Goal: Task Accomplishment & Management: Use online tool/utility

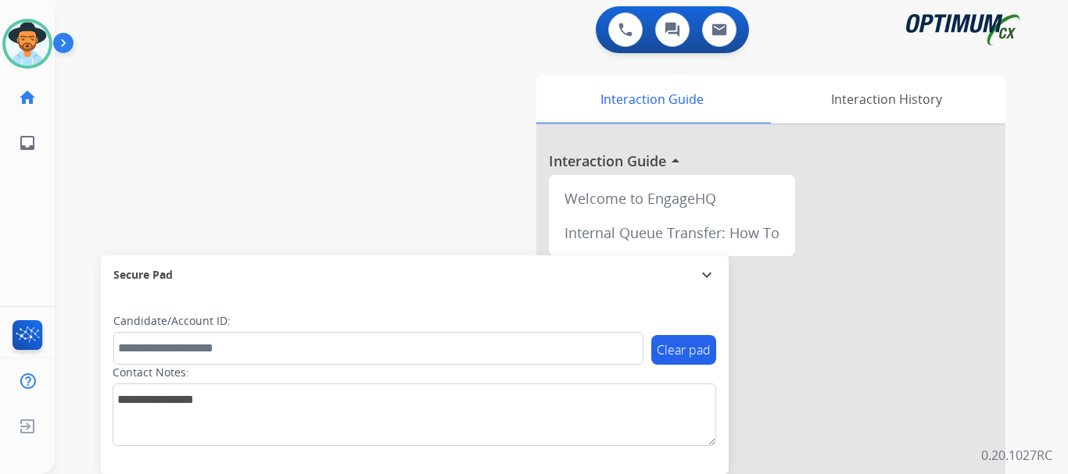
click at [72, 40] on img at bounding box center [66, 46] width 27 height 30
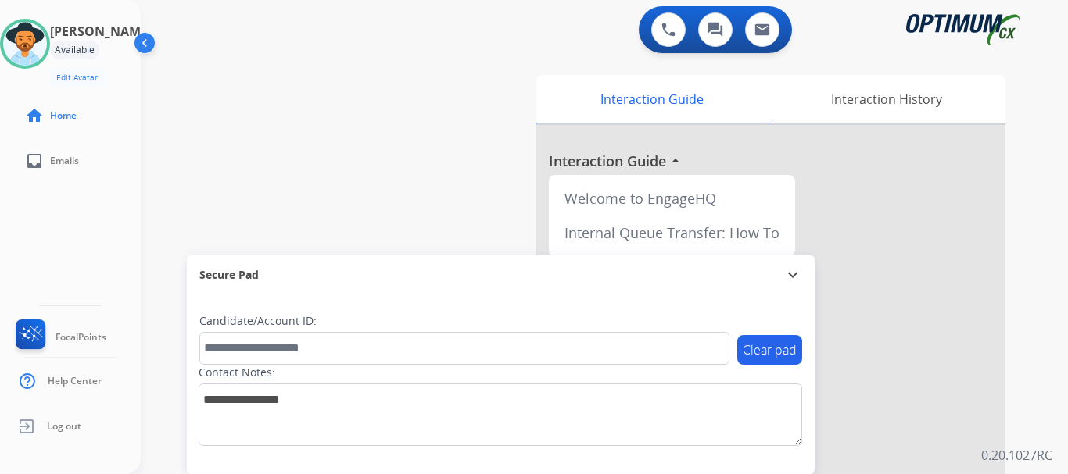
click at [364, 98] on div "swap_horiz Break voice bridge close_fullscreen Connect 3-Way Call merge_type Se…" at bounding box center [585, 382] width 889 height 652
click at [664, 29] on img at bounding box center [668, 30] width 14 height 14
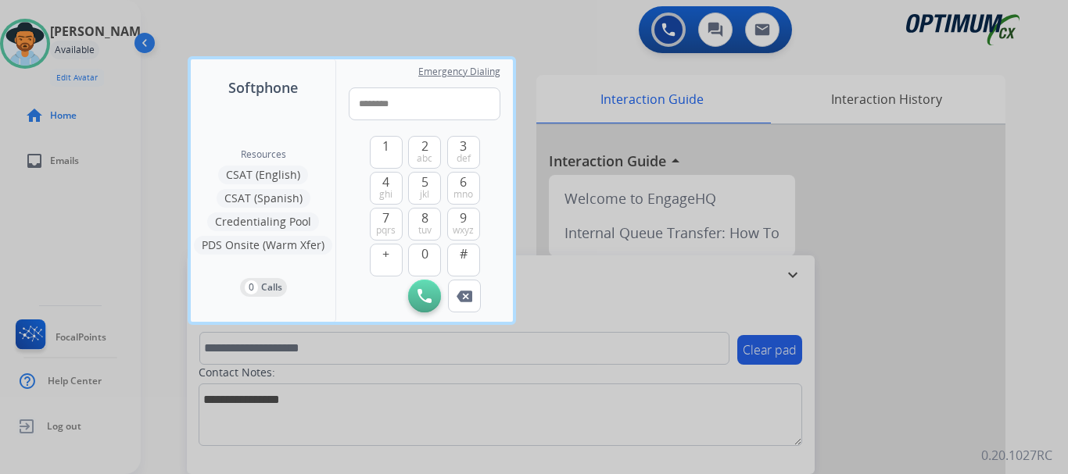
type input "*********"
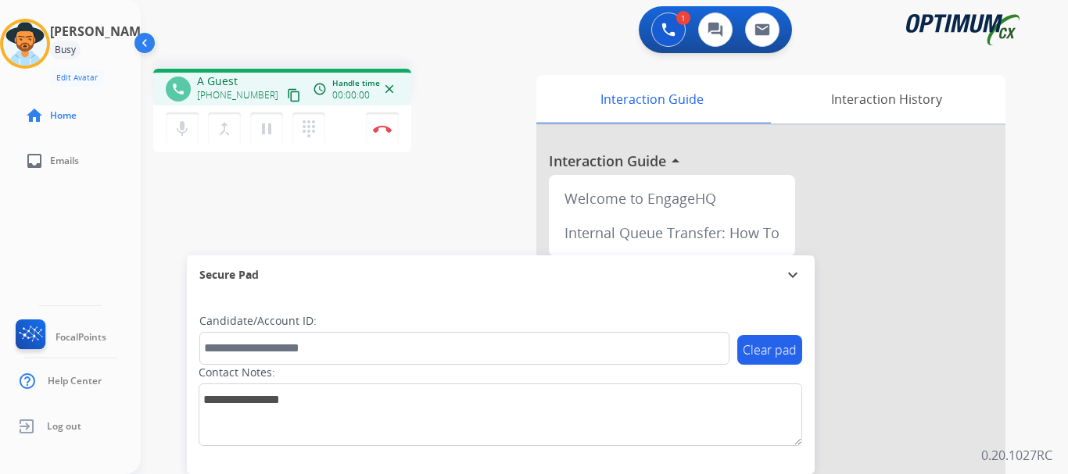
click at [381, 131] on img at bounding box center [382, 129] width 19 height 8
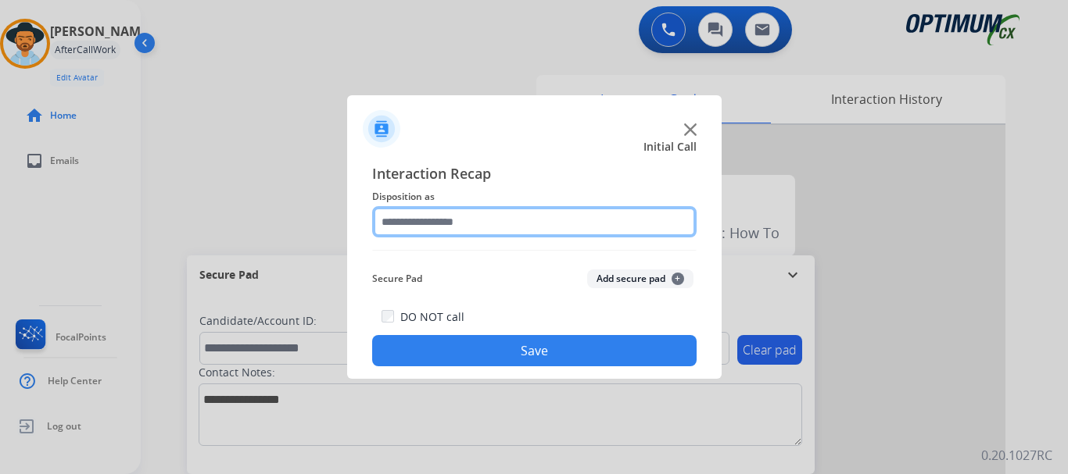
click at [631, 215] on input "text" at bounding box center [534, 221] width 324 height 31
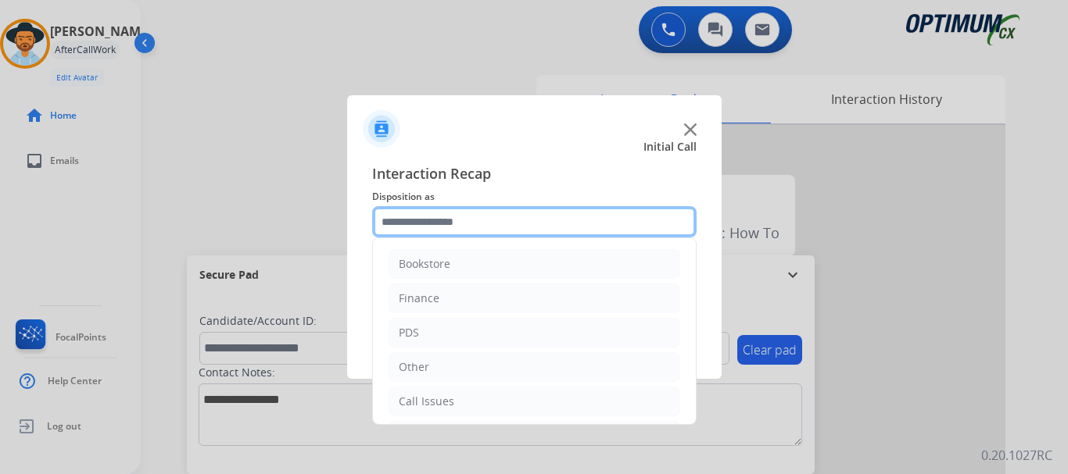
scroll to position [106, 0]
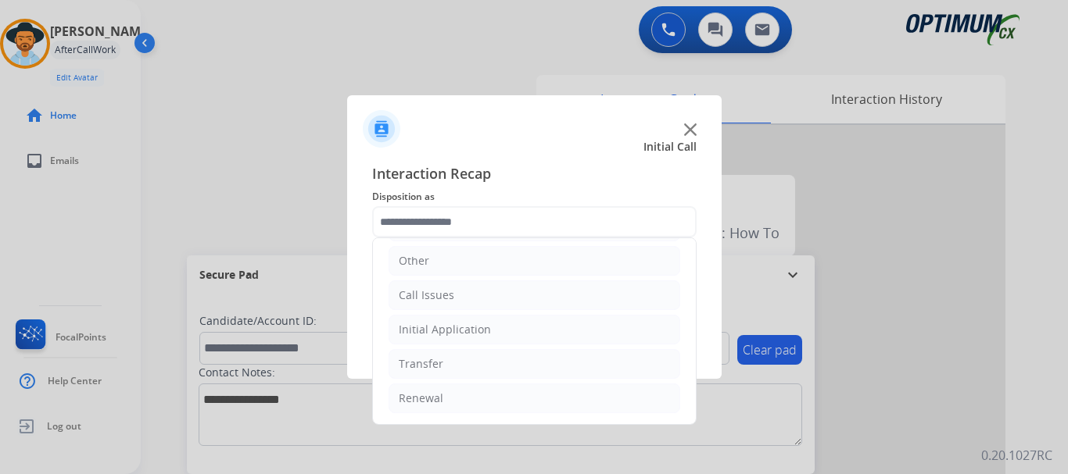
click at [528, 302] on li "Call Issues" at bounding box center [534, 296] width 292 height 30
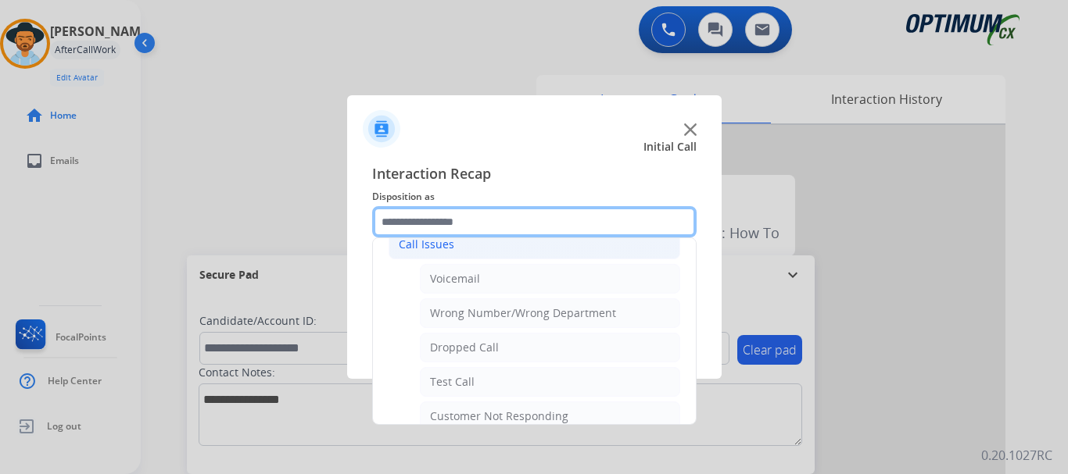
scroll to position [209, 0]
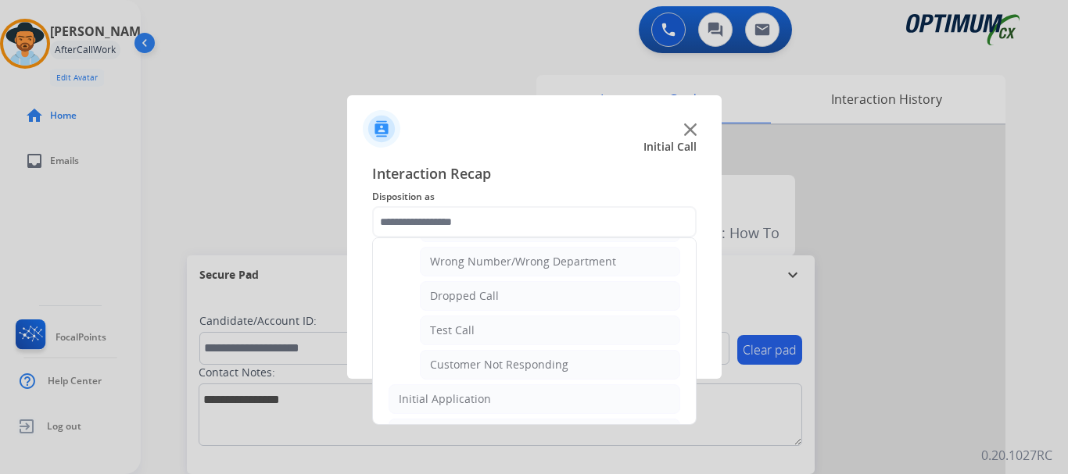
click at [511, 334] on li "Test Call" at bounding box center [550, 331] width 260 height 30
type input "*********"
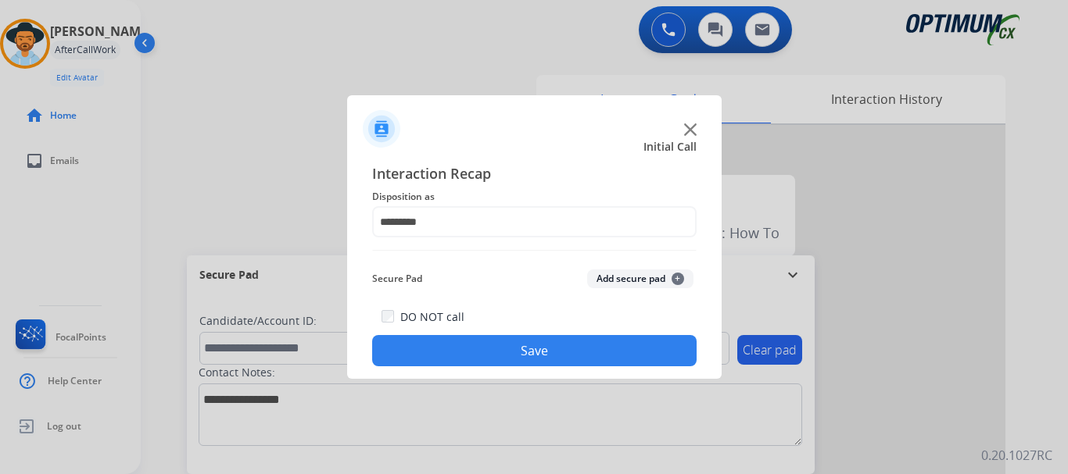
click at [506, 360] on button "Save" at bounding box center [534, 350] width 324 height 31
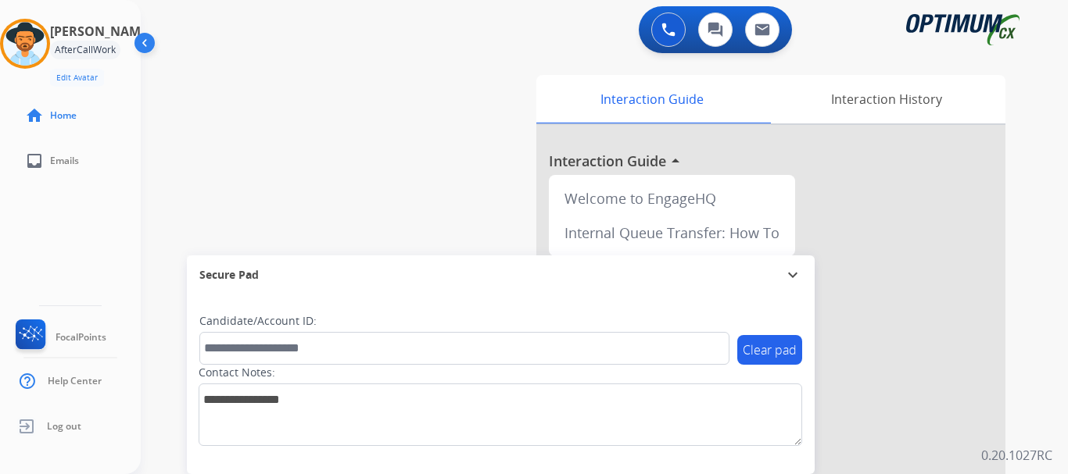
click at [376, 231] on div "swap_horiz Break voice bridge close_fullscreen Connect 3-Way Call merge_type Se…" at bounding box center [585, 382] width 889 height 652
click at [323, 113] on div "swap_horiz Break voice bridge close_fullscreen Connect 3-Way Call merge_type Se…" at bounding box center [585, 382] width 889 height 652
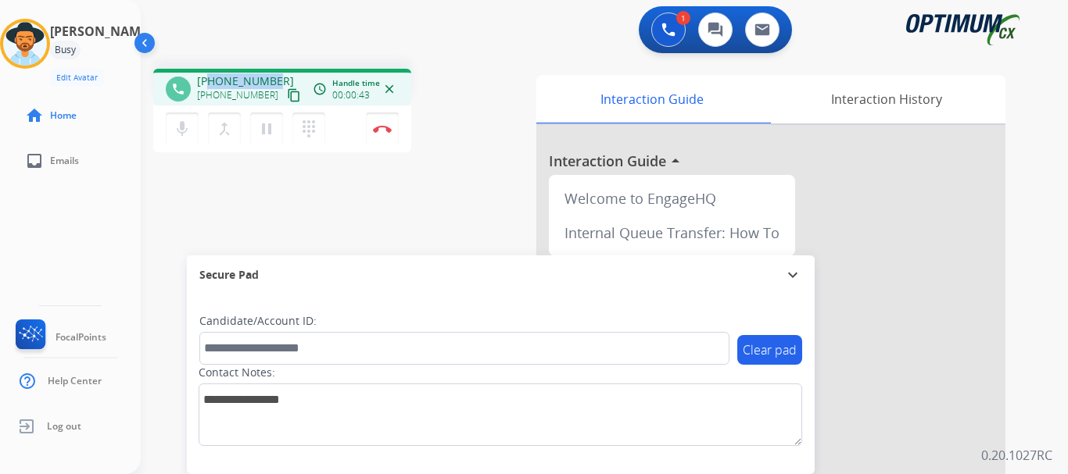
drag, startPoint x: 209, startPoint y: 84, endPoint x: 272, endPoint y: 77, distance: 63.7
click at [272, 77] on span "[PHONE_NUMBER]" at bounding box center [245, 81] width 97 height 16
copy span "8325771777"
click at [314, 16] on div "1 Voice Interactions 0 Chat Interactions 0 Email Interactions" at bounding box center [594, 31] width 871 height 50
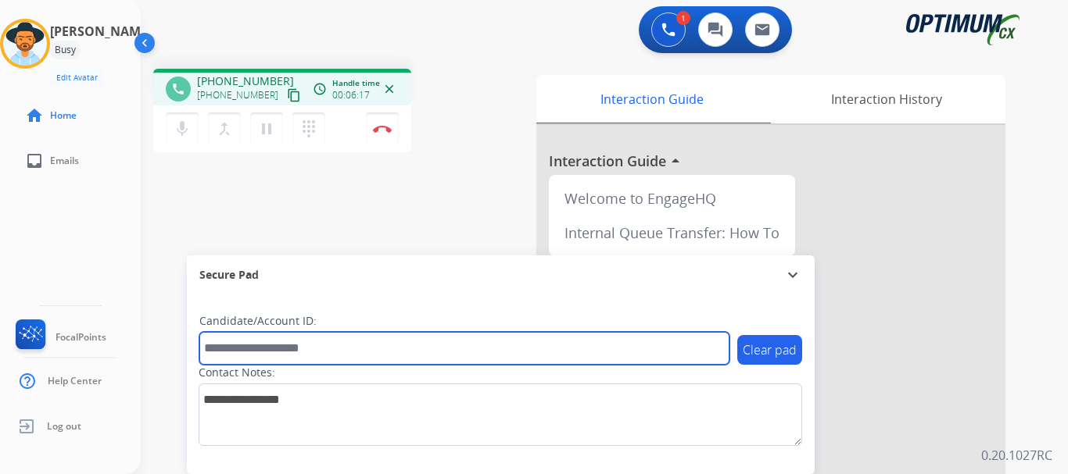
click at [348, 338] on input "text" at bounding box center [464, 348] width 530 height 33
paste input "*******"
type input "*******"
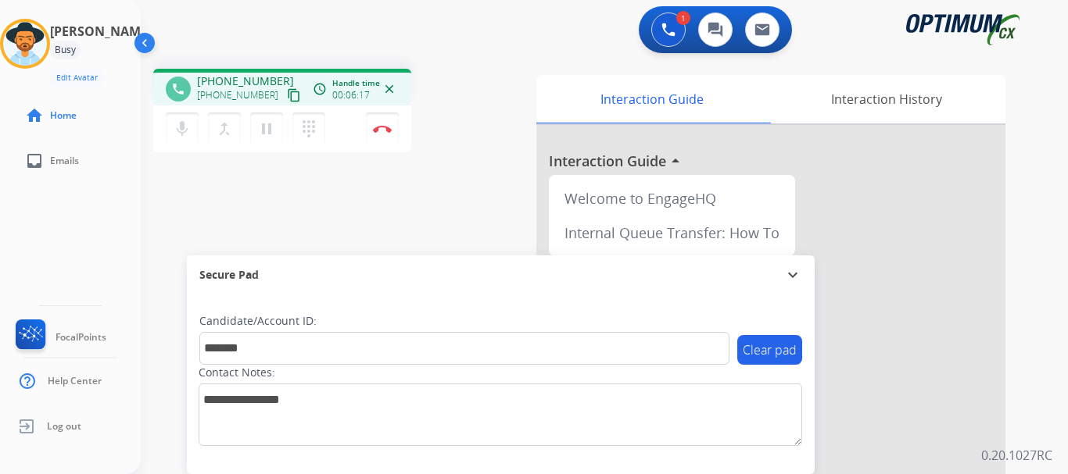
click at [286, 212] on div "phone [PHONE_NUMBER] [PHONE_NUMBER] content_copy access_time Call metrics Queue…" at bounding box center [585, 382] width 889 height 652
click at [381, 129] on img at bounding box center [382, 129] width 19 height 8
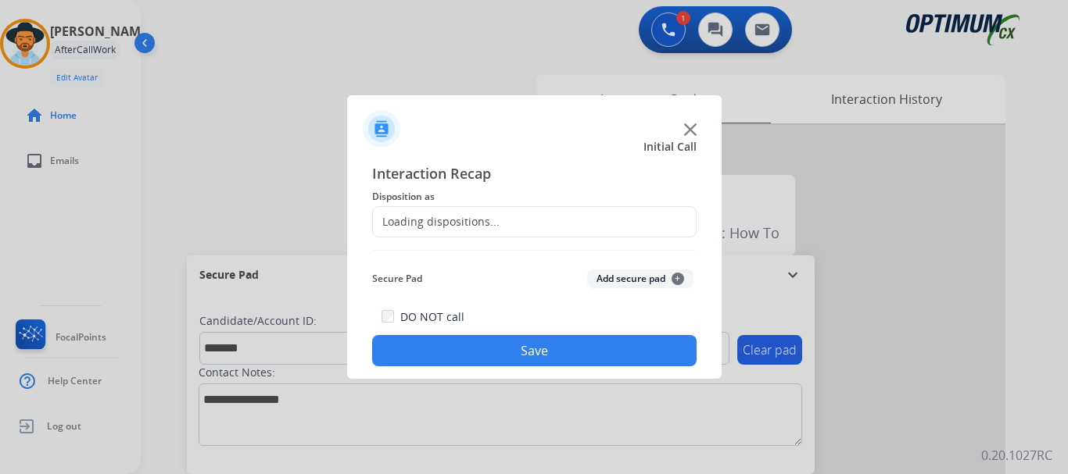
click at [610, 283] on button "Add secure pad +" at bounding box center [640, 279] width 106 height 19
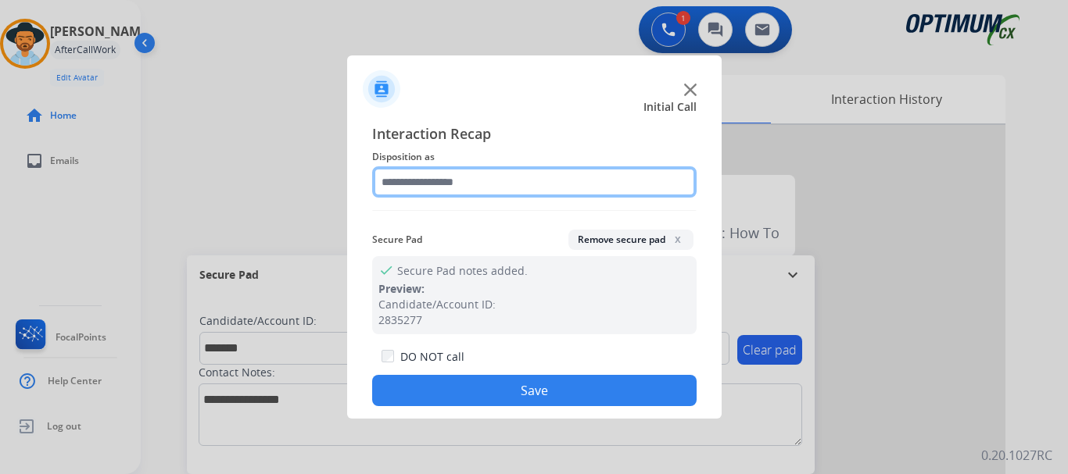
click at [499, 177] on input "text" at bounding box center [534, 181] width 324 height 31
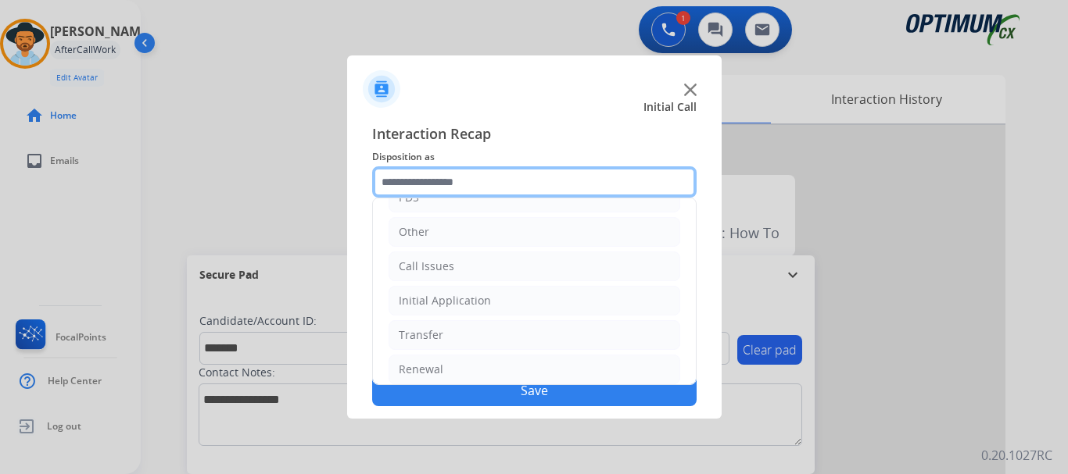
scroll to position [106, 0]
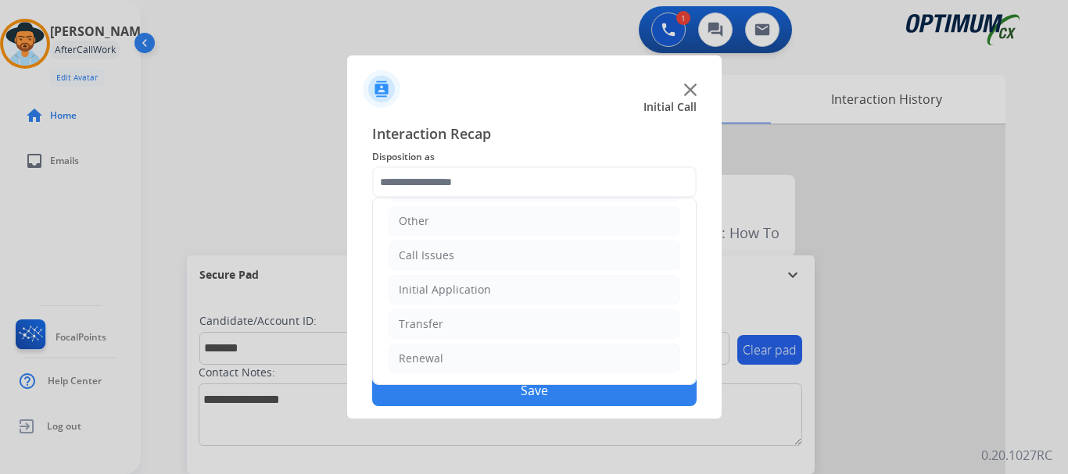
click at [571, 282] on li "Initial Application" at bounding box center [534, 290] width 292 height 30
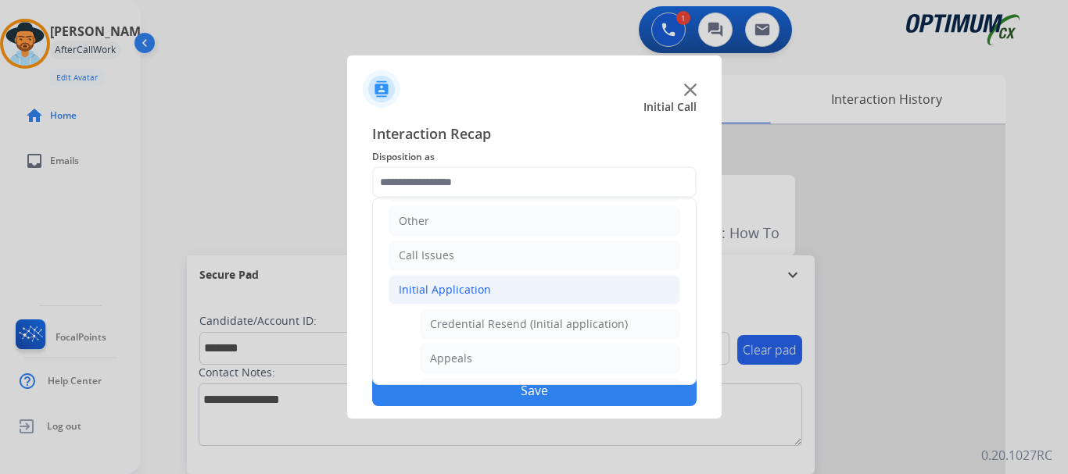
click at [576, 297] on li "Initial Application" at bounding box center [534, 290] width 292 height 30
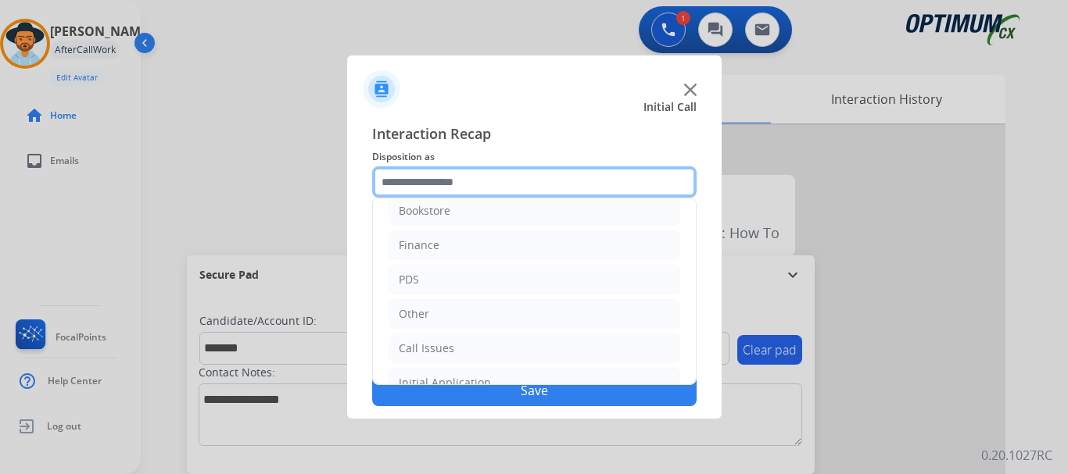
scroll to position [0, 0]
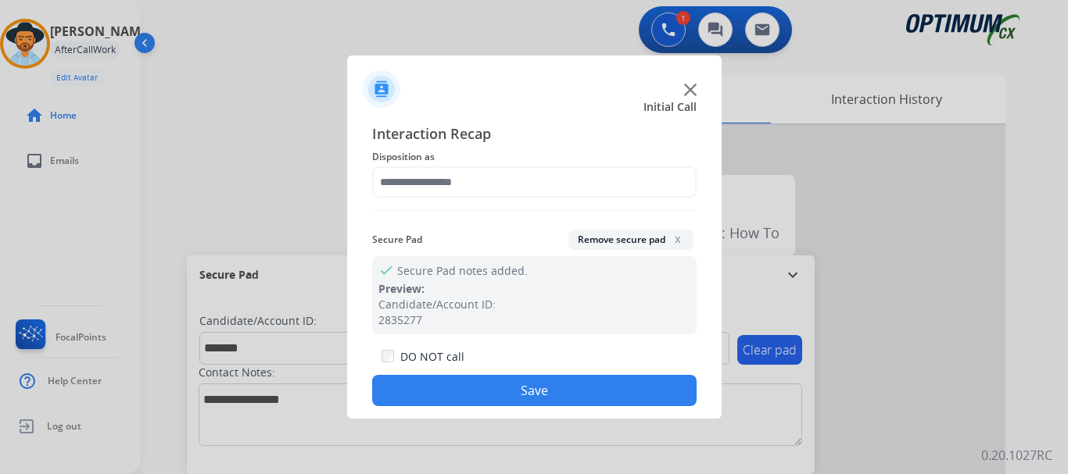
click at [277, 230] on div at bounding box center [534, 237] width 1068 height 474
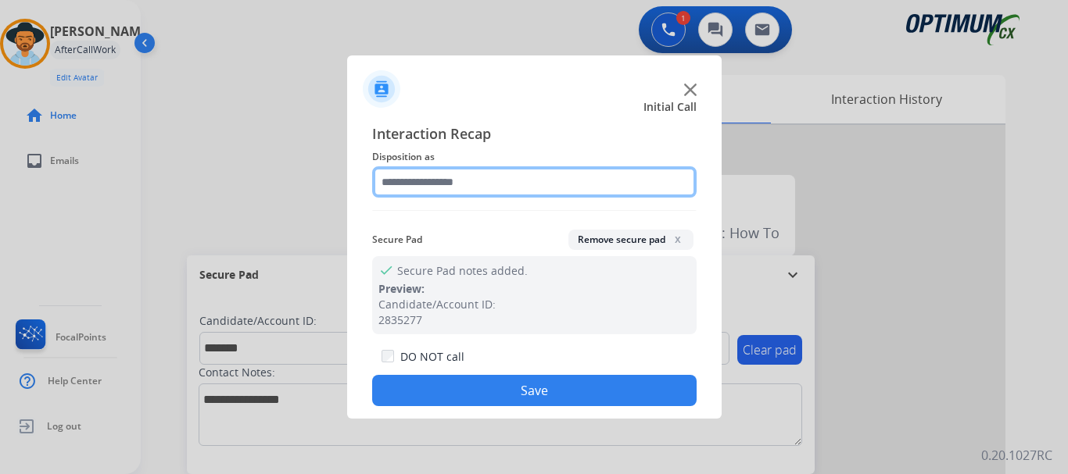
click at [484, 177] on input "text" at bounding box center [534, 181] width 324 height 31
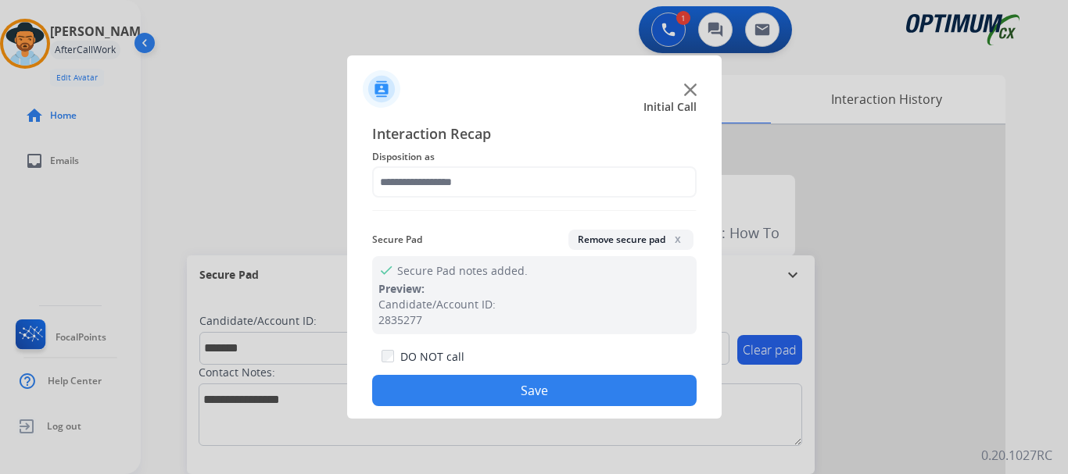
click at [292, 207] on div at bounding box center [534, 237] width 1068 height 474
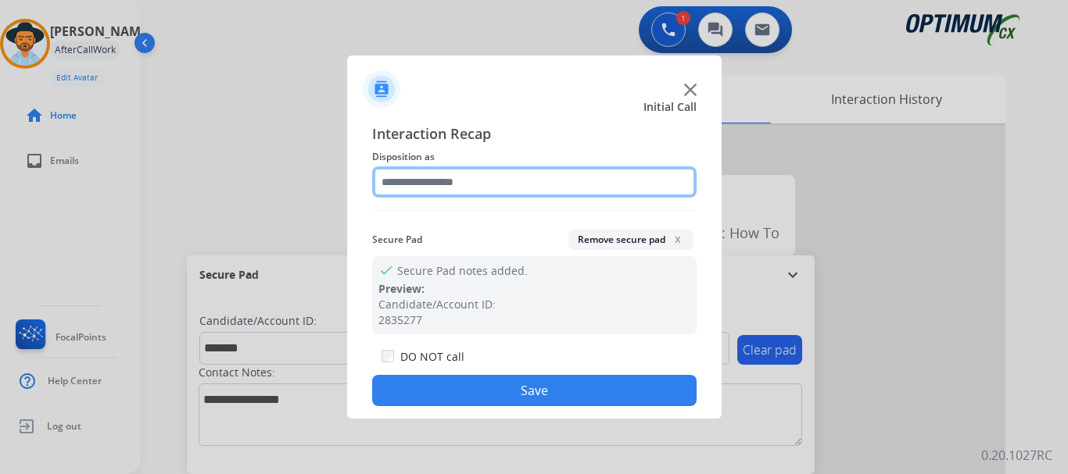
click at [485, 179] on input "text" at bounding box center [534, 181] width 324 height 31
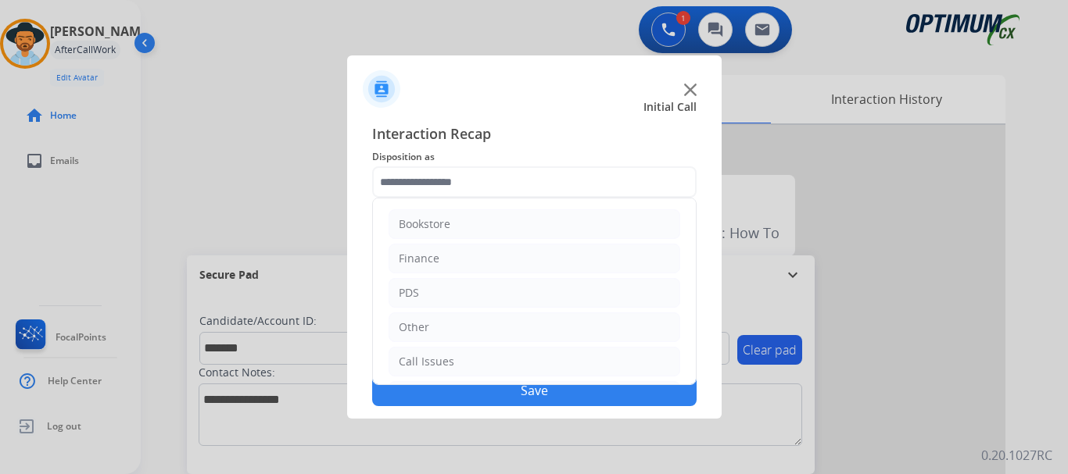
click at [498, 284] on li "PDS" at bounding box center [534, 293] width 292 height 30
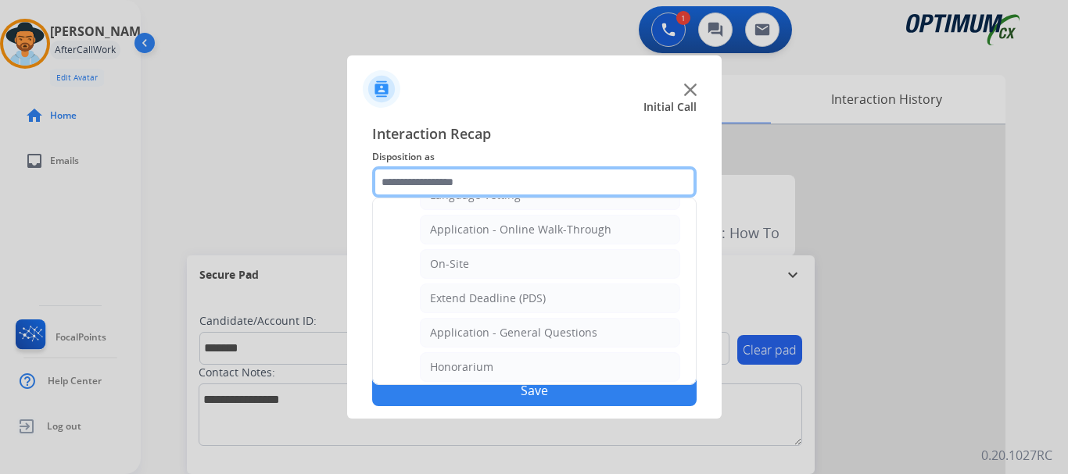
scroll to position [433, 0]
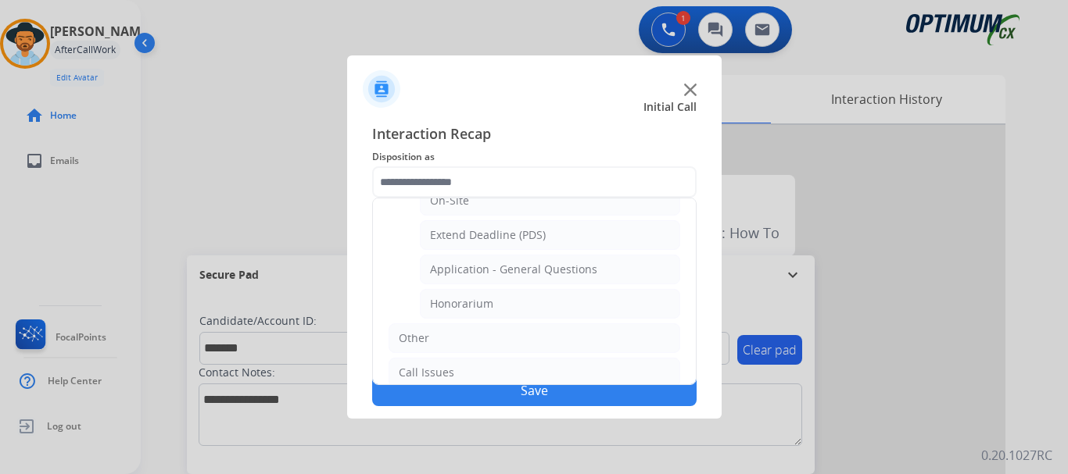
click at [532, 298] on li "Honorarium" at bounding box center [550, 304] width 260 height 30
type input "**********"
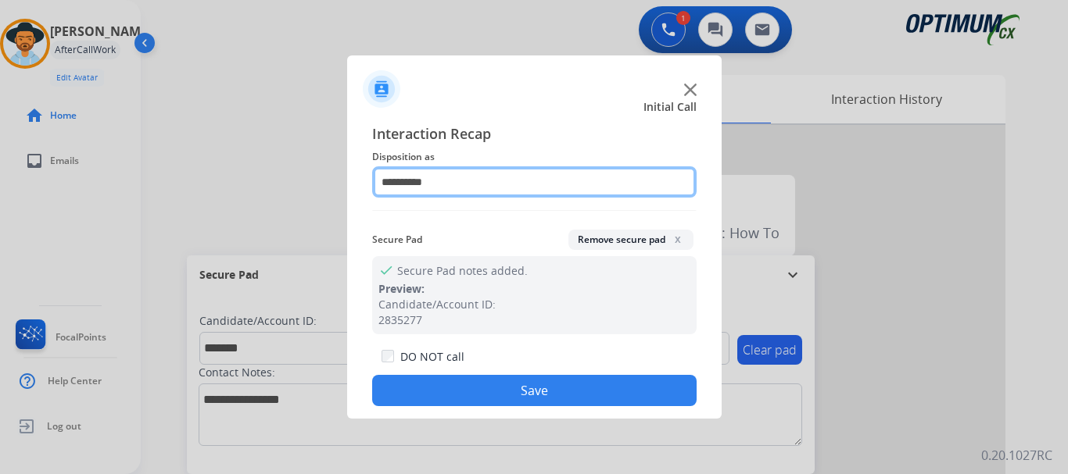
click at [402, 184] on input "**********" at bounding box center [534, 181] width 324 height 31
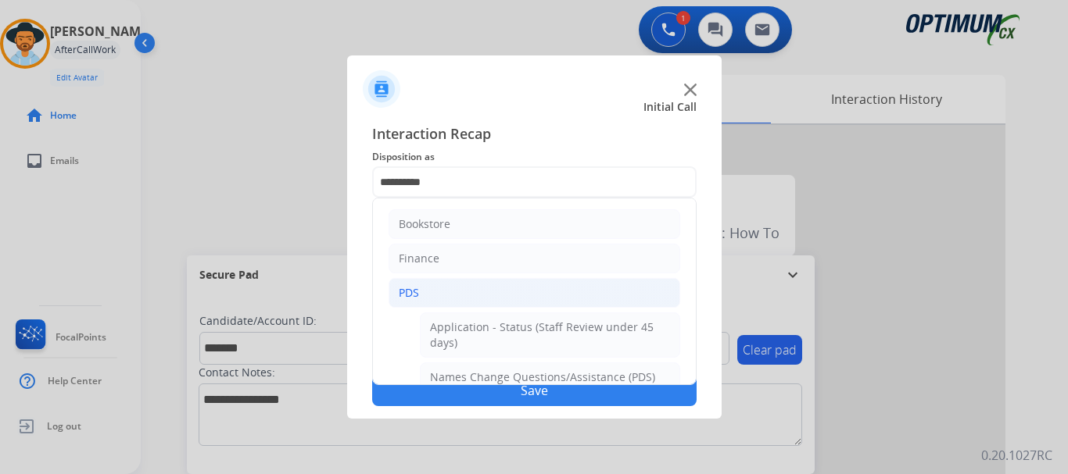
click at [419, 399] on button "Save" at bounding box center [534, 390] width 324 height 31
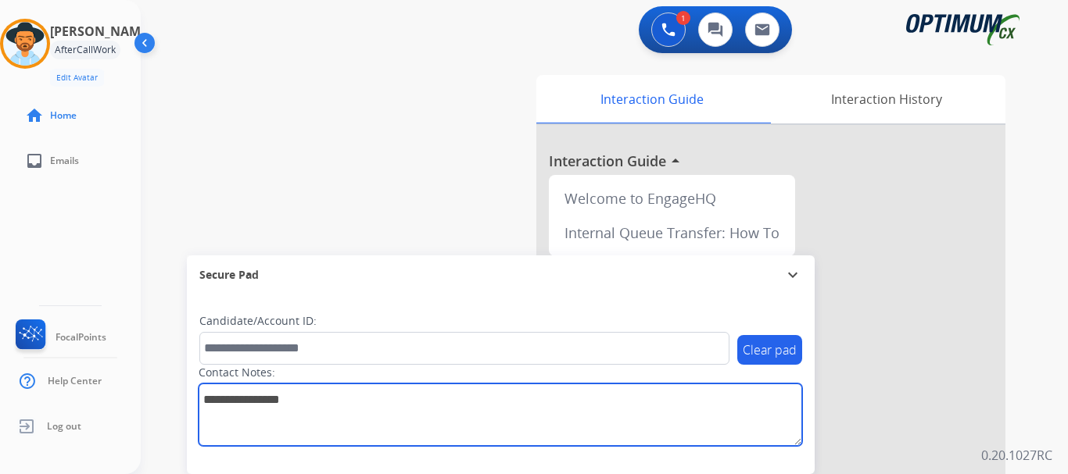
click at [429, 395] on textarea at bounding box center [500, 415] width 603 height 63
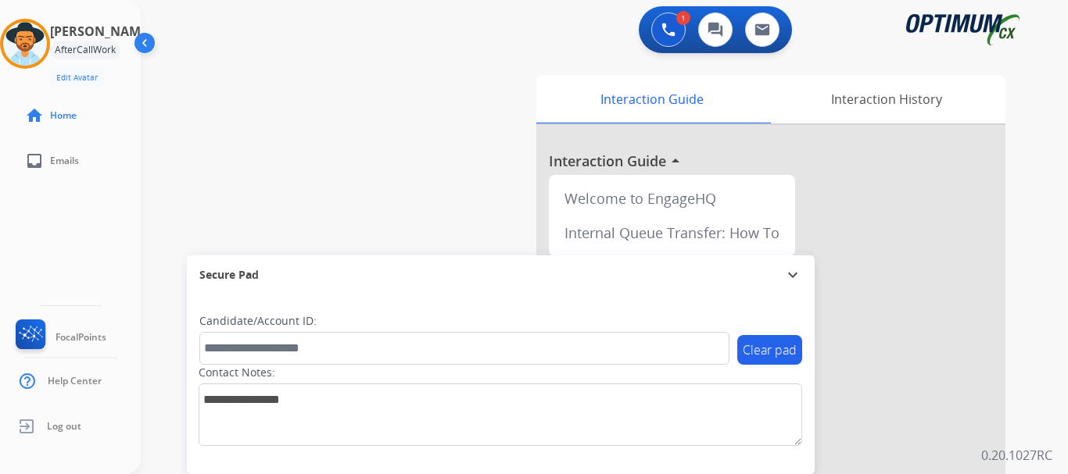
click at [372, 109] on div "swap_horiz Break voice bridge close_fullscreen Connect 3-Way Call merge_type Se…" at bounding box center [585, 382] width 889 height 652
click at [345, 141] on div "swap_horiz Break voice bridge close_fullscreen Connect 3-Way Call merge_type Se…" at bounding box center [585, 382] width 889 height 652
click at [333, 113] on div "swap_horiz Break voice bridge close_fullscreen Connect 3-Way Call merge_type Se…" at bounding box center [585, 382] width 889 height 652
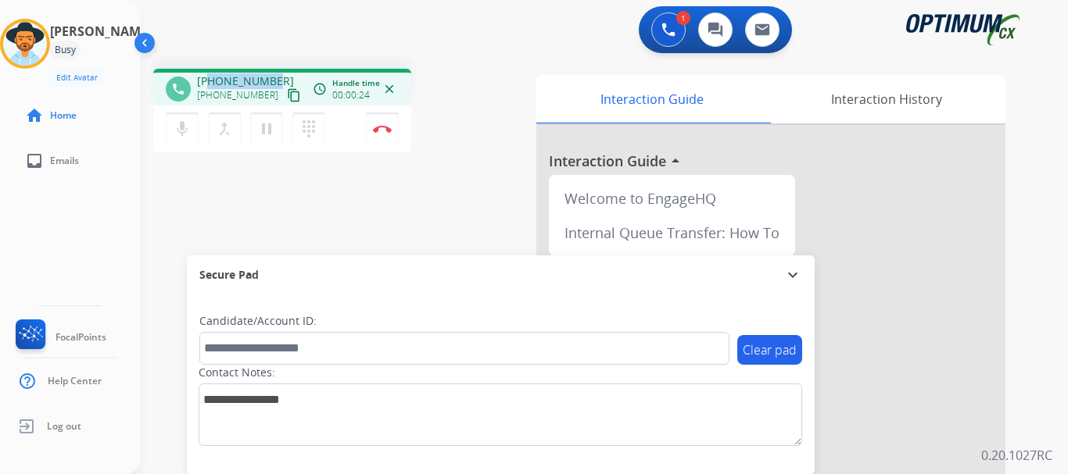
drag, startPoint x: 208, startPoint y: 82, endPoint x: 274, endPoint y: 77, distance: 65.8
click at [274, 77] on div "[PHONE_NUMBER] [PHONE_NUMBER] content_copy" at bounding box center [250, 88] width 106 height 31
copy span "8018825951"
click at [290, 30] on div "1 Voice Interactions 0 Chat Interactions 0 Email Interactions" at bounding box center [594, 31] width 871 height 50
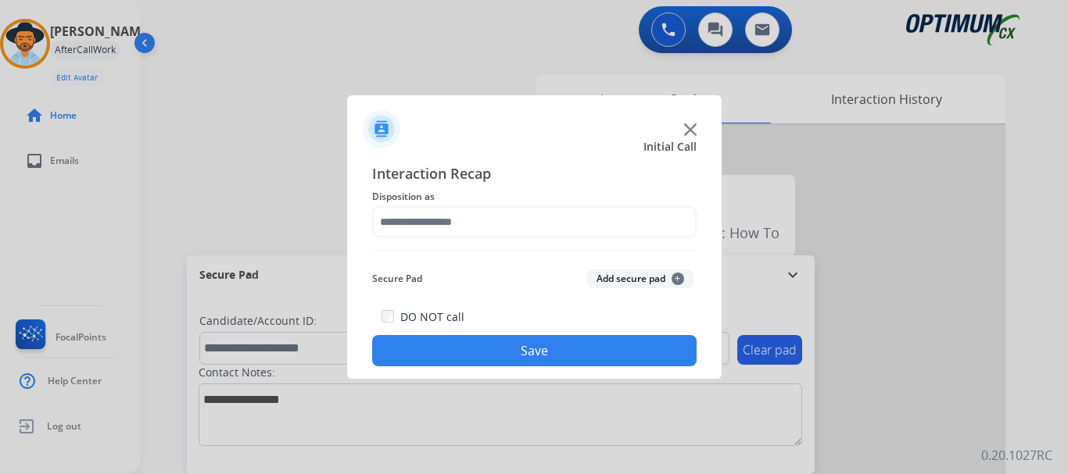
click at [614, 271] on button "Add secure pad +" at bounding box center [640, 279] width 106 height 19
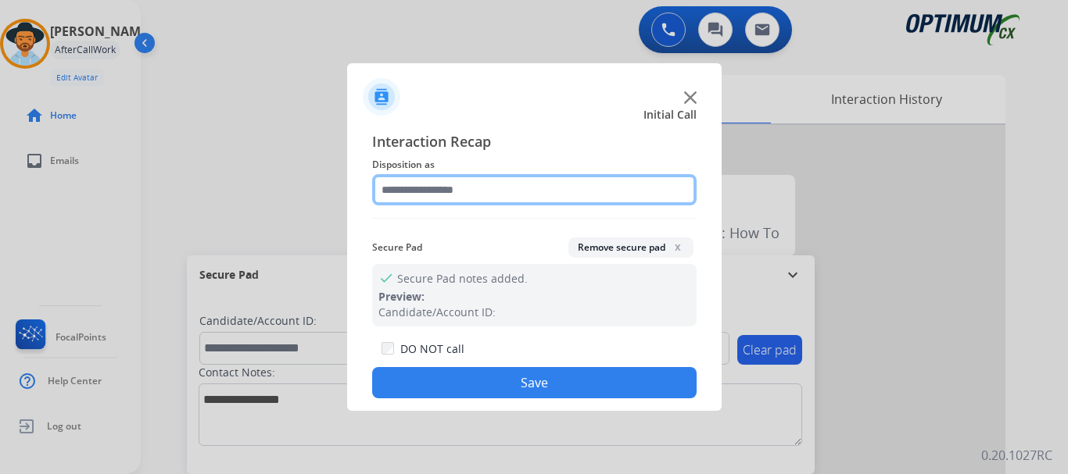
click at [546, 194] on input "text" at bounding box center [534, 189] width 324 height 31
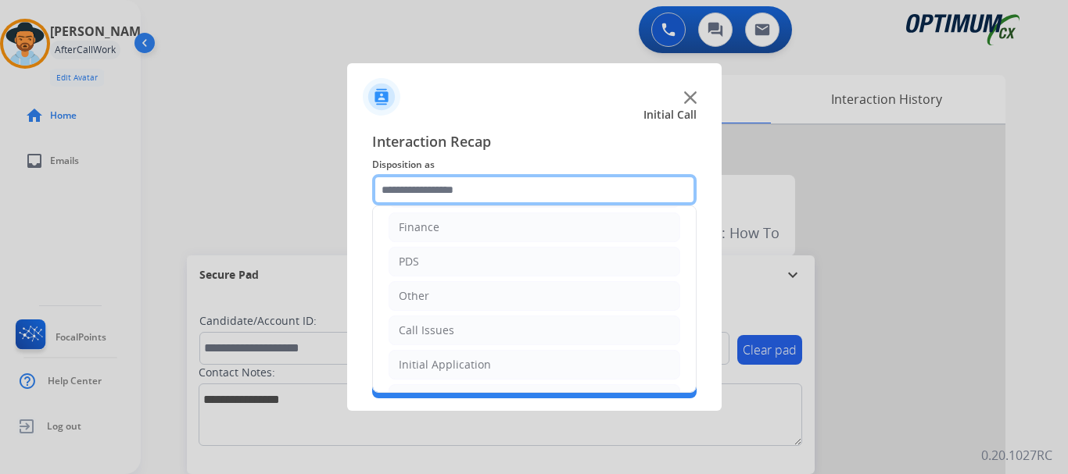
scroll to position [106, 0]
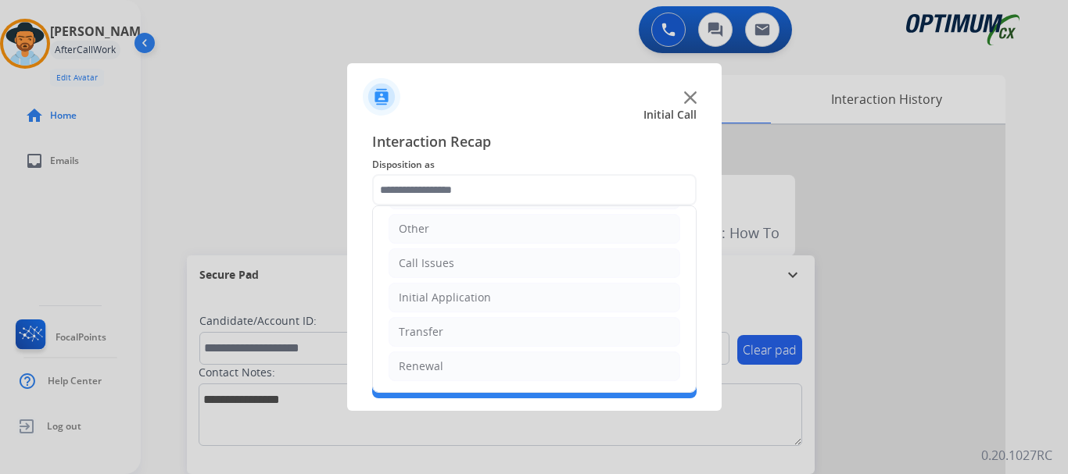
click at [532, 289] on li "Initial Application" at bounding box center [534, 298] width 292 height 30
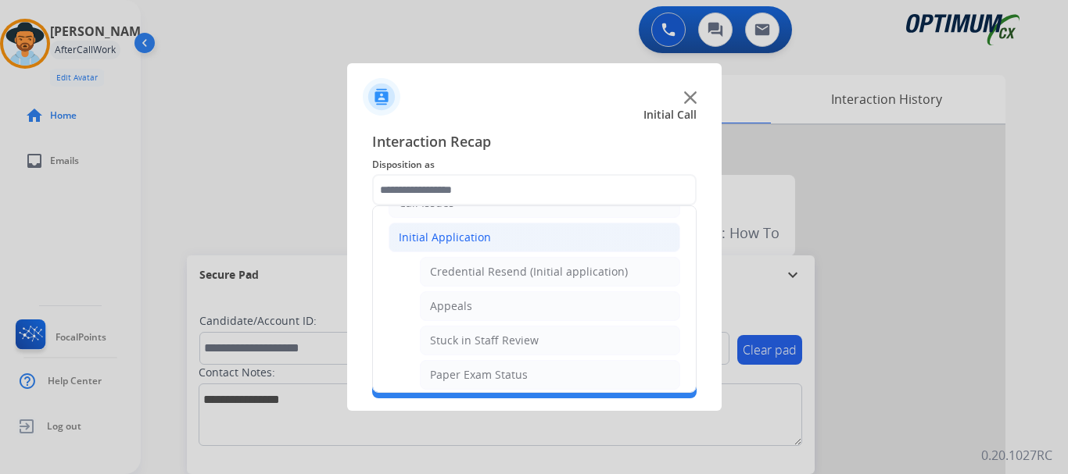
click at [552, 227] on li "Initial Application" at bounding box center [534, 238] width 292 height 30
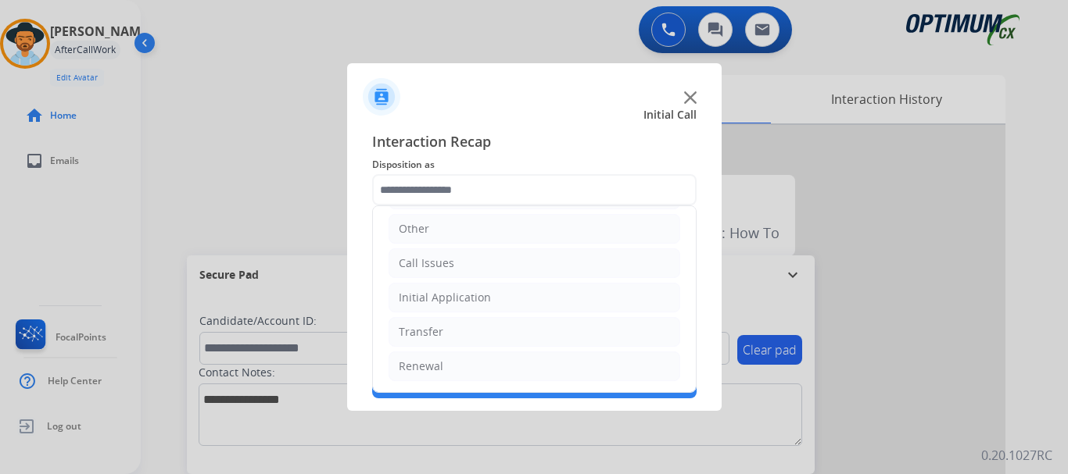
click at [501, 370] on li "Renewal" at bounding box center [534, 367] width 292 height 30
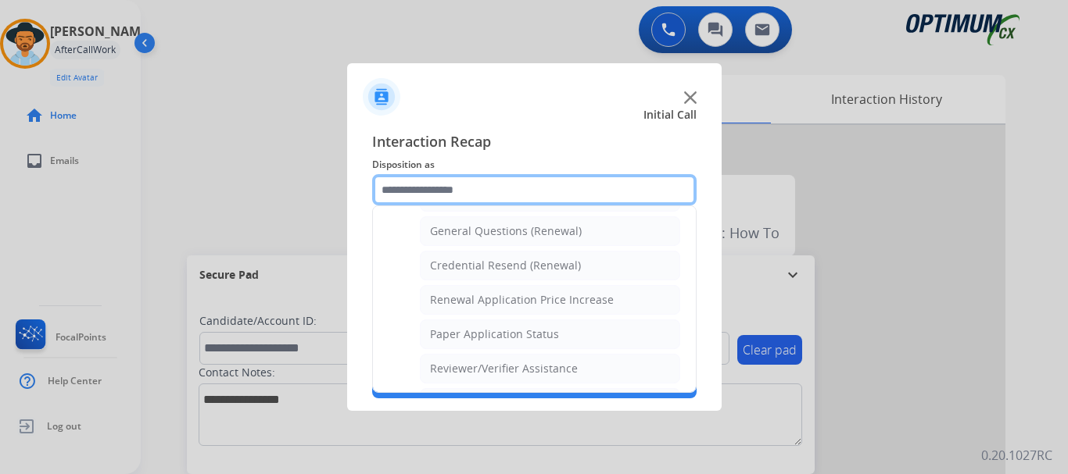
scroll to position [457, 0]
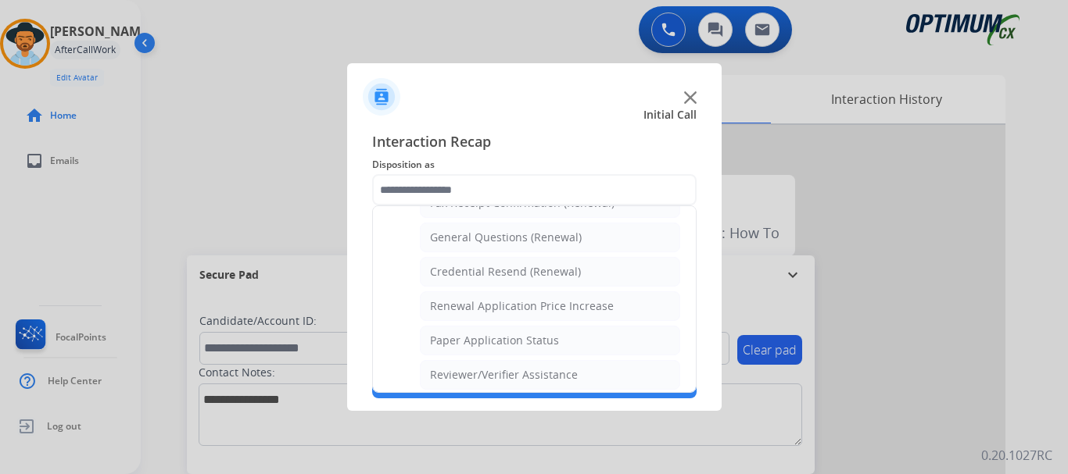
click at [554, 234] on div "General Questions (Renewal)" at bounding box center [506, 238] width 152 height 16
type input "**********"
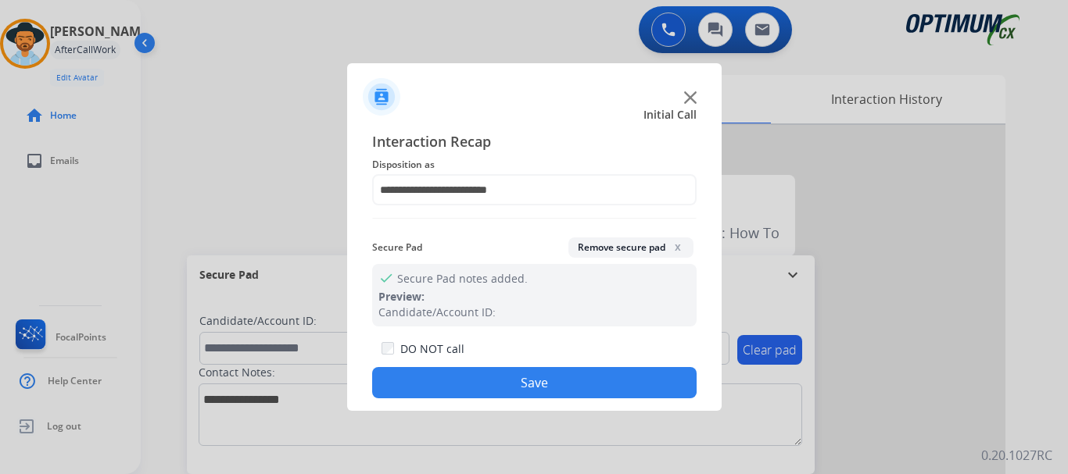
click at [520, 374] on button "Save" at bounding box center [534, 382] width 324 height 31
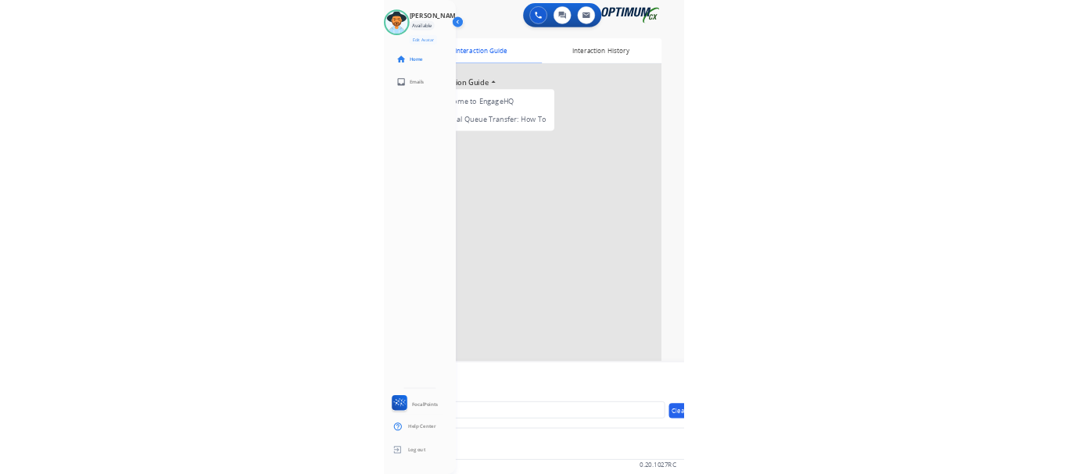
scroll to position [0, 0]
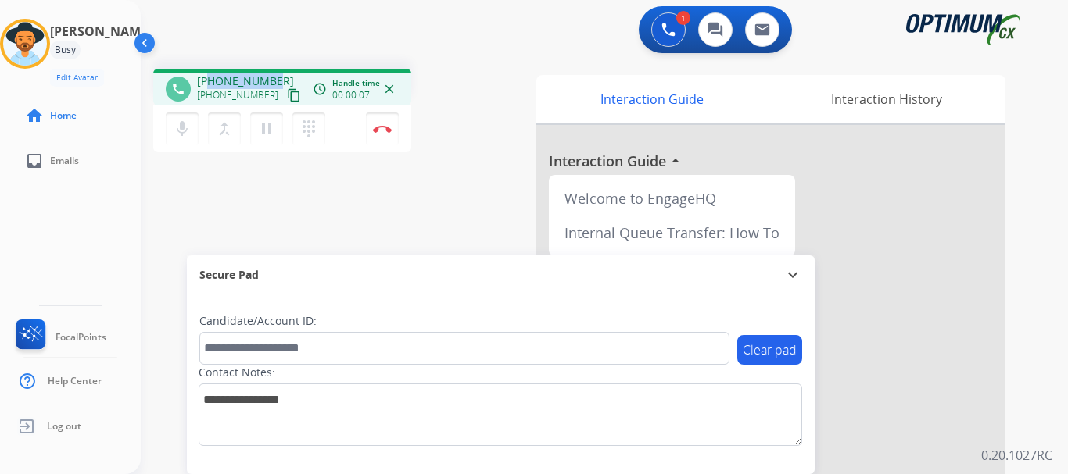
drag, startPoint x: 210, startPoint y: 76, endPoint x: 288, endPoint y: 67, distance: 77.8
click at [288, 67] on div "phone [PHONE_NUMBER] [PHONE_NUMBER] content_copy access_time Call metrics Queue…" at bounding box center [585, 382] width 889 height 652
copy span "7736693015"
click at [402, 36] on div "1 Voice Interactions 0 Chat Interactions 0 Email Interactions" at bounding box center [594, 31] width 871 height 50
click at [184, 138] on mat-icon "mic" at bounding box center [182, 129] width 19 height 19
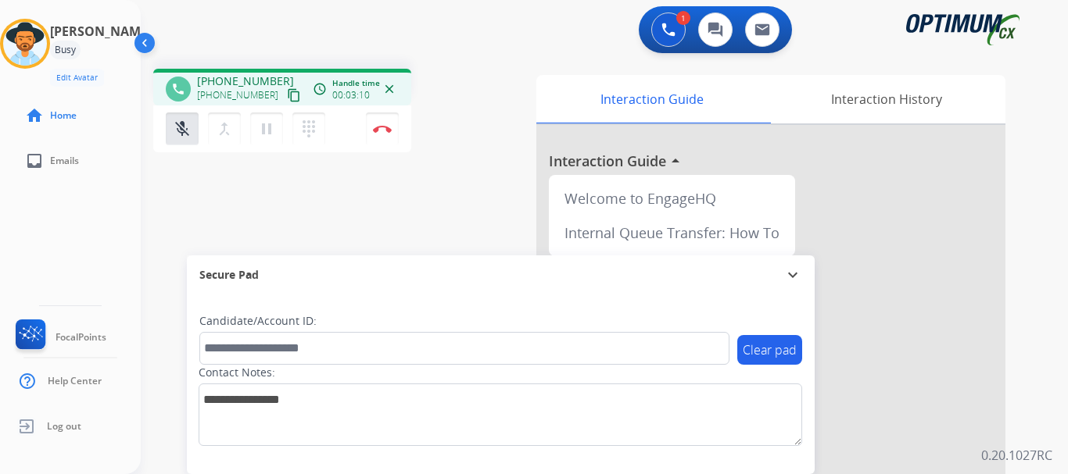
click at [187, 134] on mat-icon "mic_off" at bounding box center [182, 129] width 19 height 19
click at [173, 127] on mat-icon "mic" at bounding box center [182, 129] width 19 height 19
click at [173, 127] on mat-icon "mic_off" at bounding box center [182, 129] width 19 height 19
click at [182, 127] on mat-icon "mic" at bounding box center [182, 129] width 19 height 19
click at [183, 126] on mat-icon "mic_off" at bounding box center [182, 129] width 19 height 19
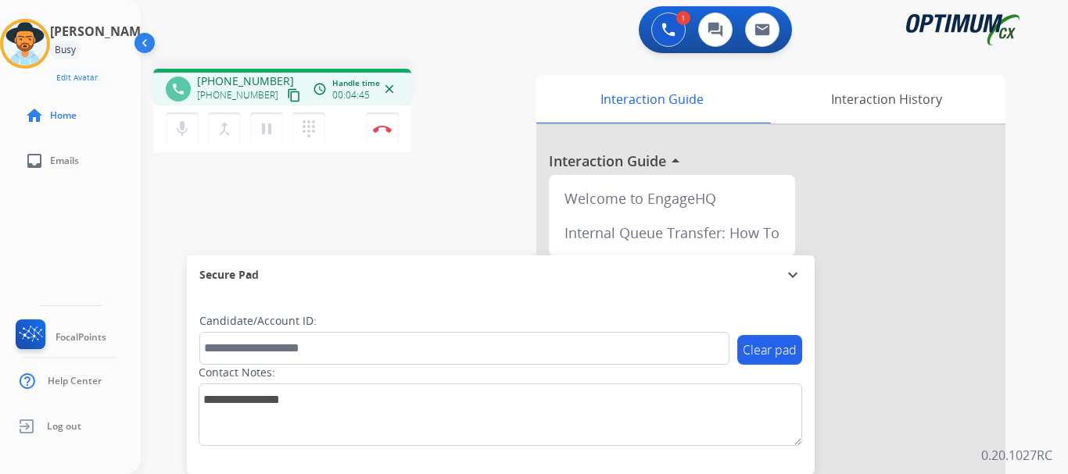
click at [184, 134] on mat-icon "mic" at bounding box center [182, 129] width 19 height 19
click at [189, 129] on mat-icon "mic_off" at bounding box center [182, 129] width 19 height 19
click at [189, 129] on mat-icon "mic" at bounding box center [182, 129] width 19 height 19
click at [195, 140] on button "mic_off Mute" at bounding box center [182, 129] width 33 height 33
click at [180, 136] on mat-icon "mic" at bounding box center [182, 129] width 19 height 19
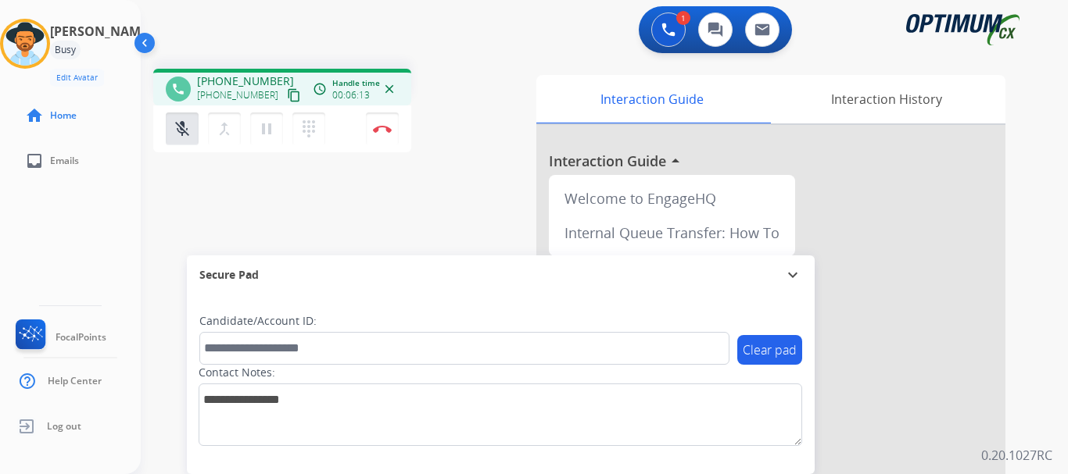
click at [185, 133] on mat-icon "mic_off" at bounding box center [182, 129] width 19 height 19
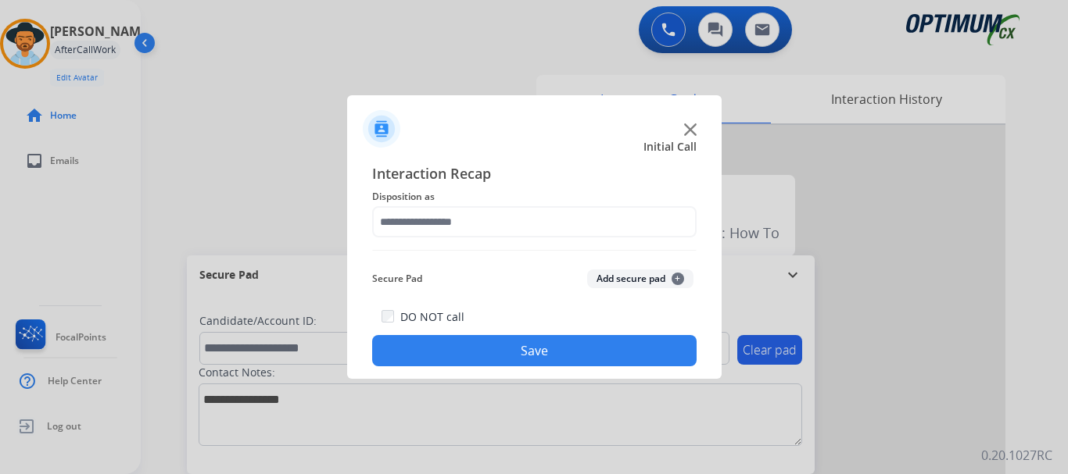
click at [624, 281] on button "Add secure pad +" at bounding box center [640, 279] width 106 height 19
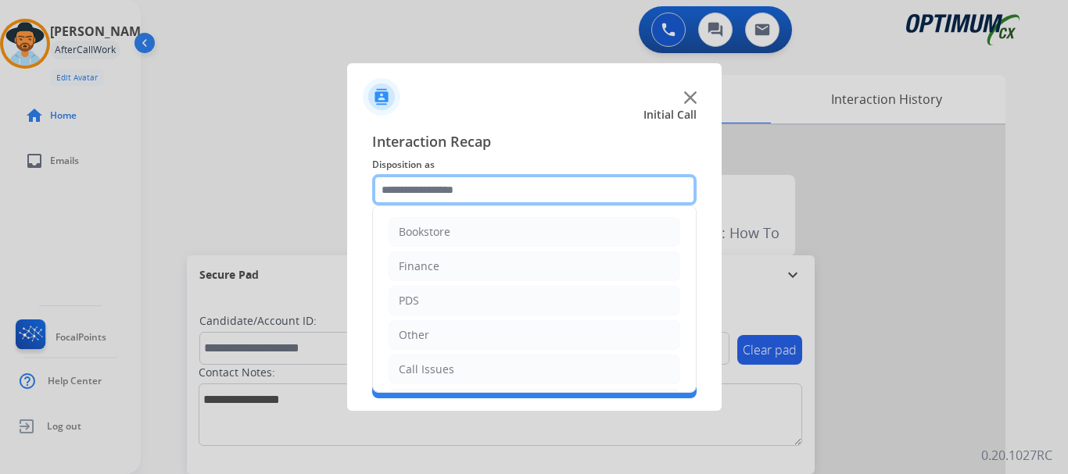
click at [481, 193] on input "text" at bounding box center [534, 189] width 324 height 31
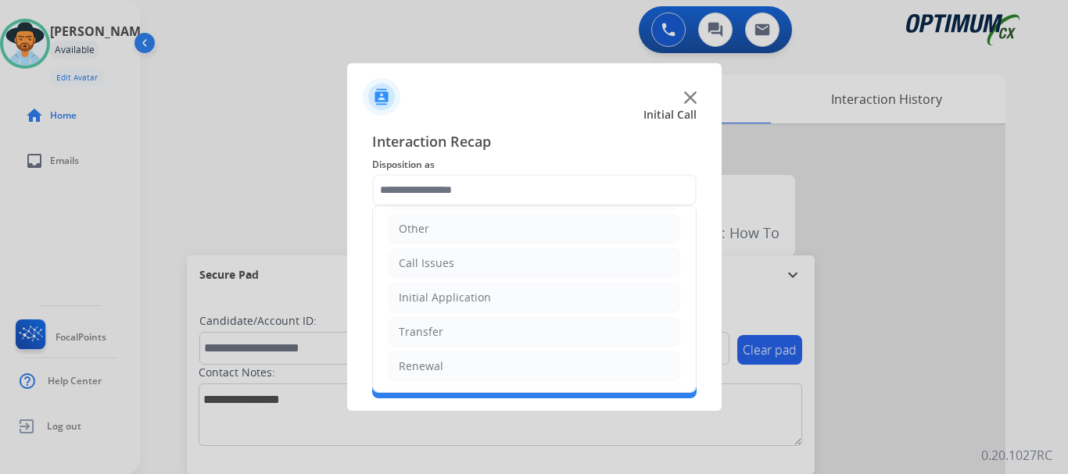
click at [557, 287] on li "Initial Application" at bounding box center [534, 298] width 292 height 30
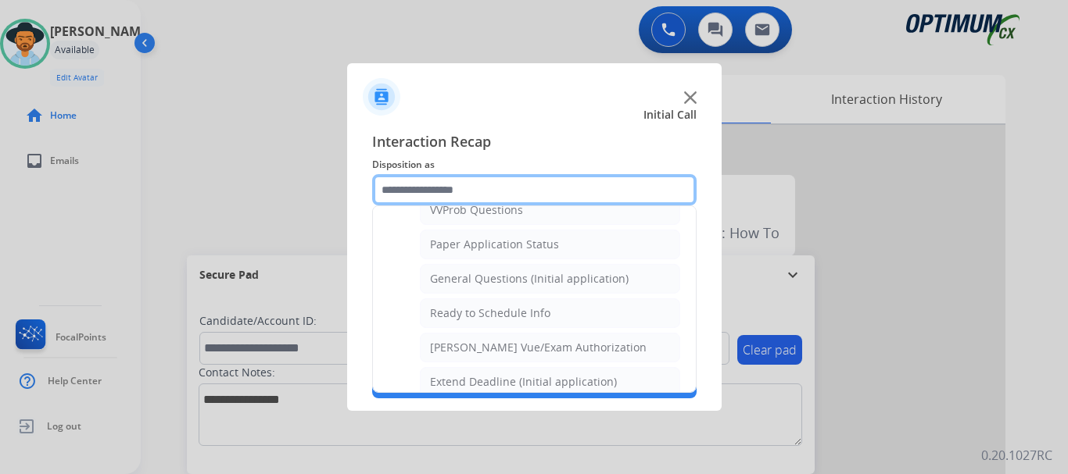
scroll to position [857, 0]
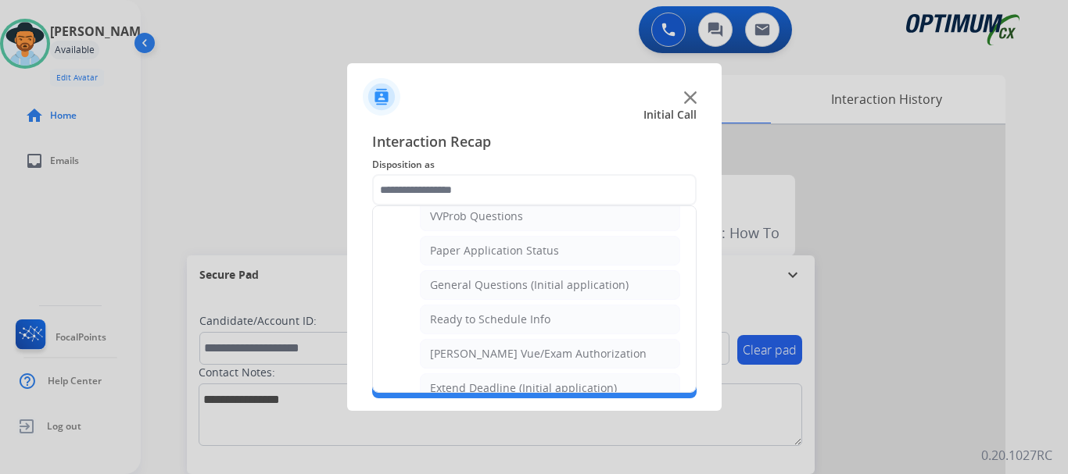
click at [590, 290] on div "General Questions (Initial application)" at bounding box center [529, 285] width 199 height 16
type input "**********"
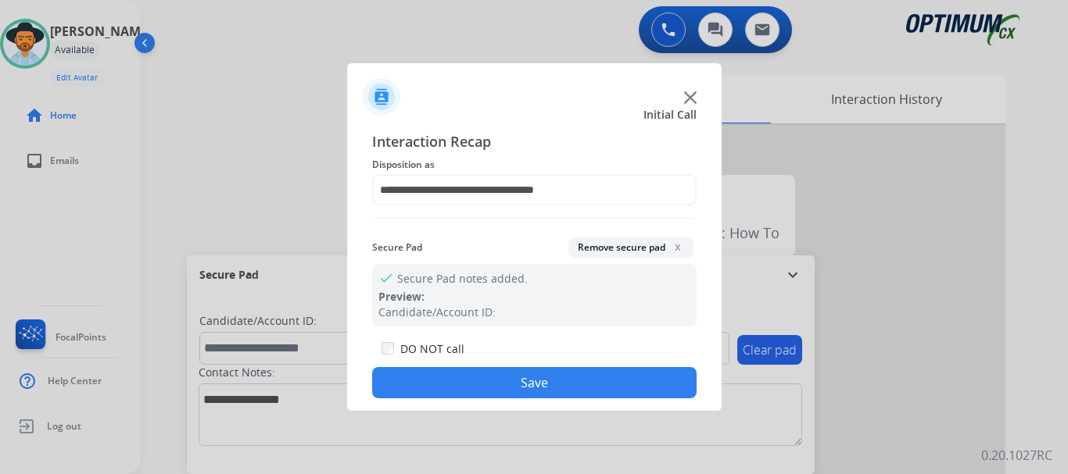
click at [580, 376] on button "Save" at bounding box center [534, 382] width 324 height 31
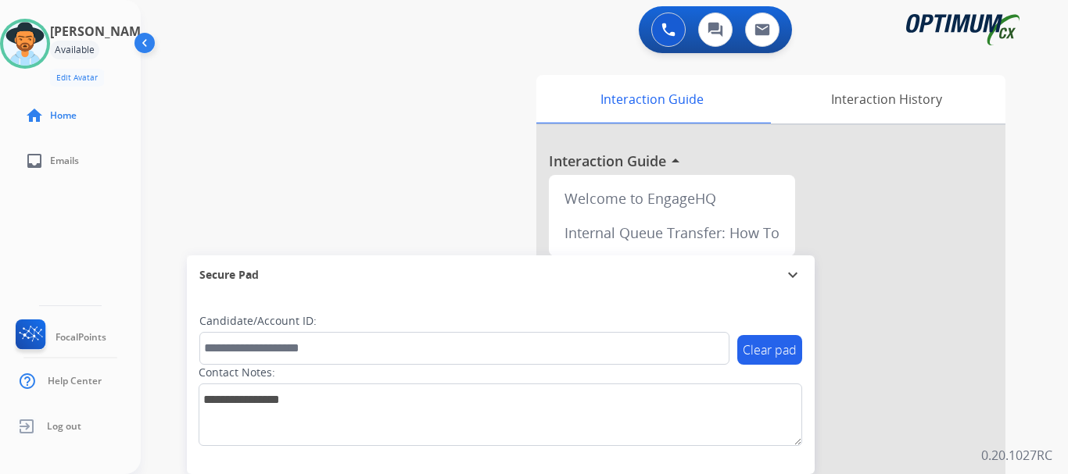
click at [436, 200] on div "swap_horiz Break voice bridge close_fullscreen Connect 3-Way Call merge_type Se…" at bounding box center [585, 382] width 889 height 652
